Goal: Browse casually

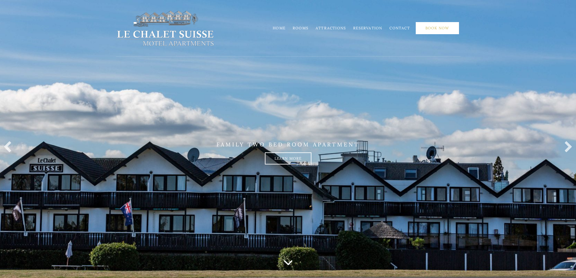
click at [433, 28] on link "Book Now" at bounding box center [437, 28] width 43 height 12
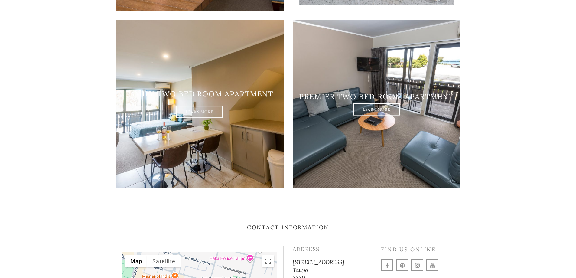
scroll to position [756, 0]
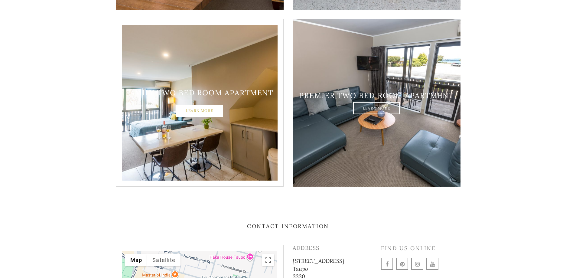
click at [203, 105] on link "Learn More" at bounding box center [199, 111] width 47 height 12
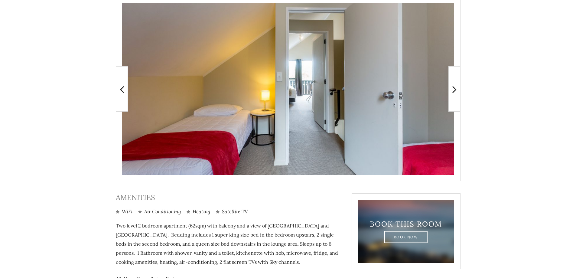
scroll to position [51, 0]
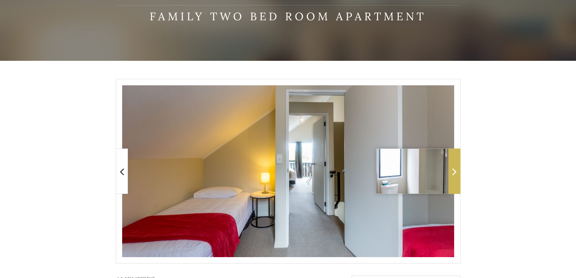
click at [457, 170] on span at bounding box center [455, 171] width 12 height 45
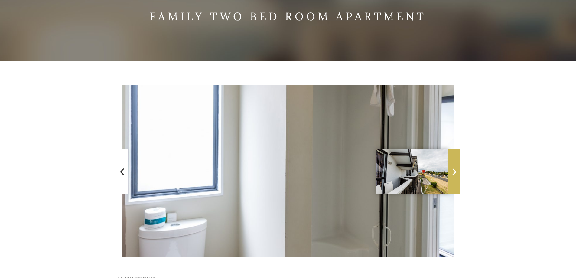
click at [454, 170] on icon at bounding box center [454, 171] width 4 height 12
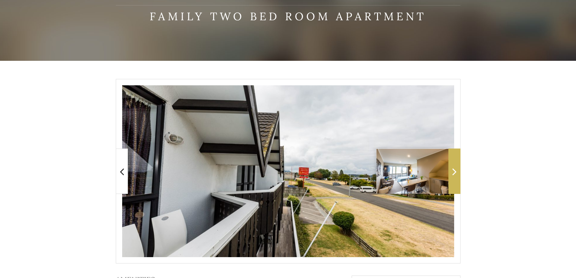
click at [454, 170] on icon at bounding box center [454, 171] width 4 height 12
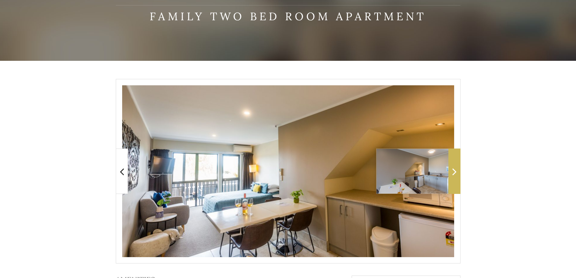
click at [454, 170] on icon at bounding box center [454, 171] width 4 height 12
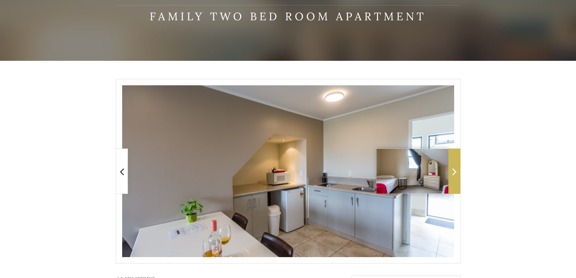
click at [454, 170] on icon at bounding box center [454, 171] width 4 height 12
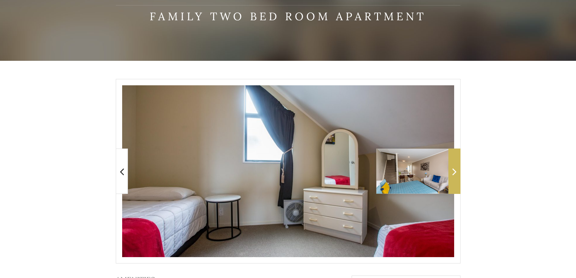
click at [454, 170] on icon at bounding box center [454, 171] width 4 height 12
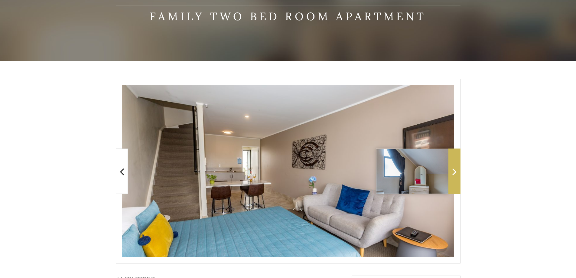
click at [454, 170] on icon at bounding box center [454, 171] width 4 height 12
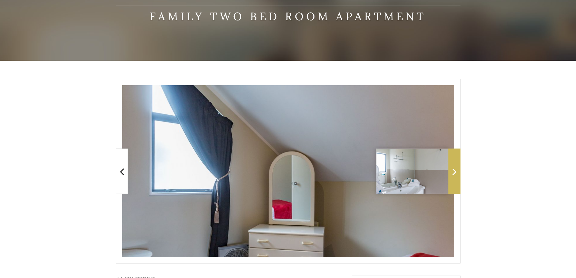
click at [454, 170] on icon at bounding box center [454, 171] width 4 height 12
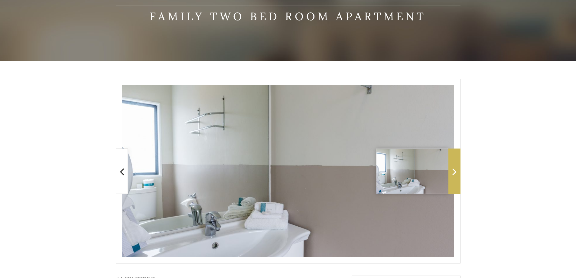
click at [454, 170] on icon at bounding box center [454, 171] width 4 height 12
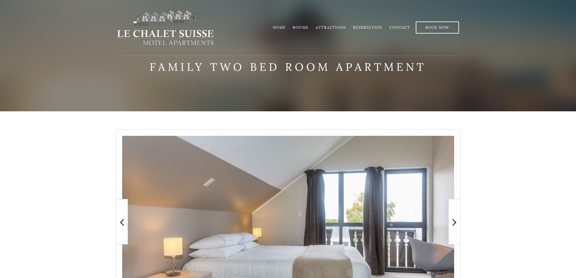
scroll to position [0, 0]
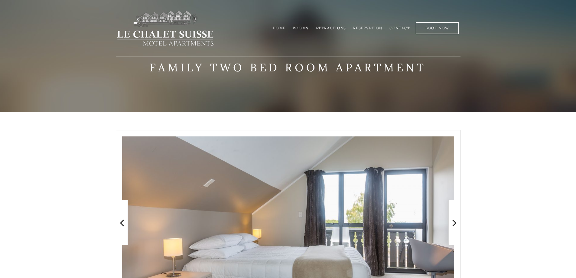
click at [333, 29] on link "Attractions" at bounding box center [331, 28] width 30 height 5
click at [279, 27] on link "Home" at bounding box center [279, 28] width 13 height 5
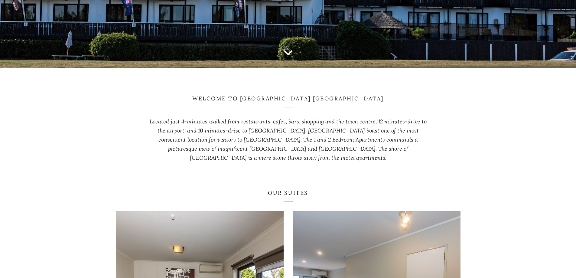
scroll to position [111, 0]
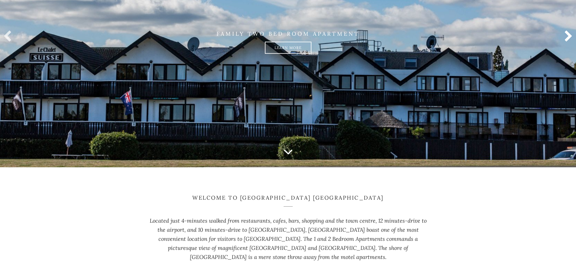
click at [566, 34] on link at bounding box center [567, 37] width 12 height 12
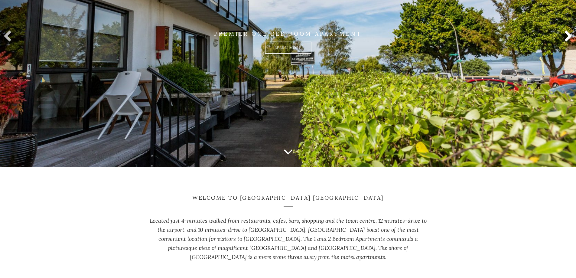
click at [566, 34] on link at bounding box center [567, 37] width 12 height 12
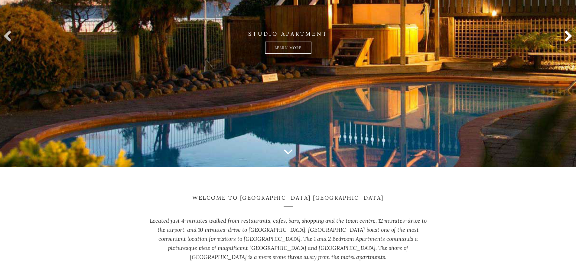
click at [566, 34] on link at bounding box center [567, 37] width 12 height 12
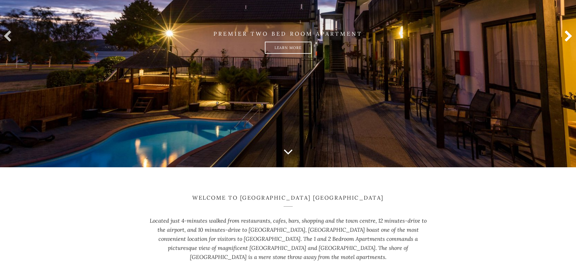
click at [566, 35] on link at bounding box center [567, 37] width 12 height 12
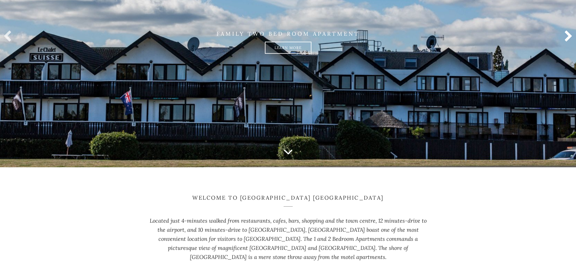
click at [566, 35] on link at bounding box center [567, 37] width 12 height 12
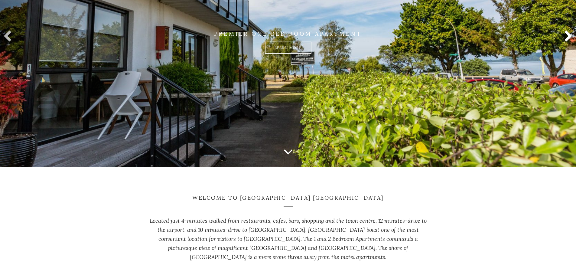
click at [566, 35] on link at bounding box center [567, 37] width 12 height 12
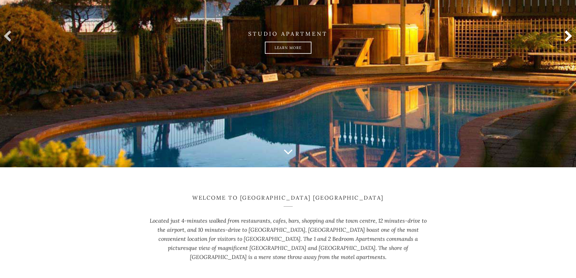
click at [566, 35] on link at bounding box center [567, 37] width 12 height 12
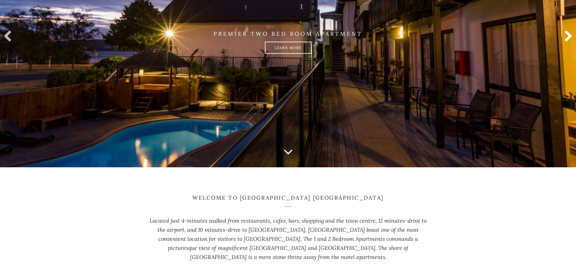
click at [566, 35] on link at bounding box center [567, 37] width 12 height 12
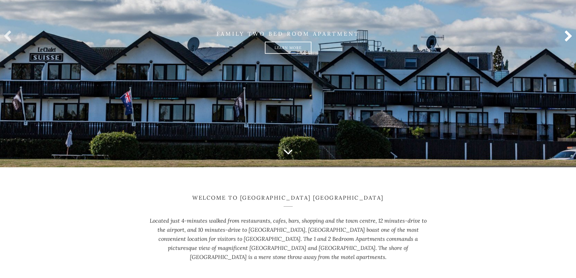
click at [566, 35] on link at bounding box center [567, 37] width 12 height 12
